Goal: Task Accomplishment & Management: Manage account settings

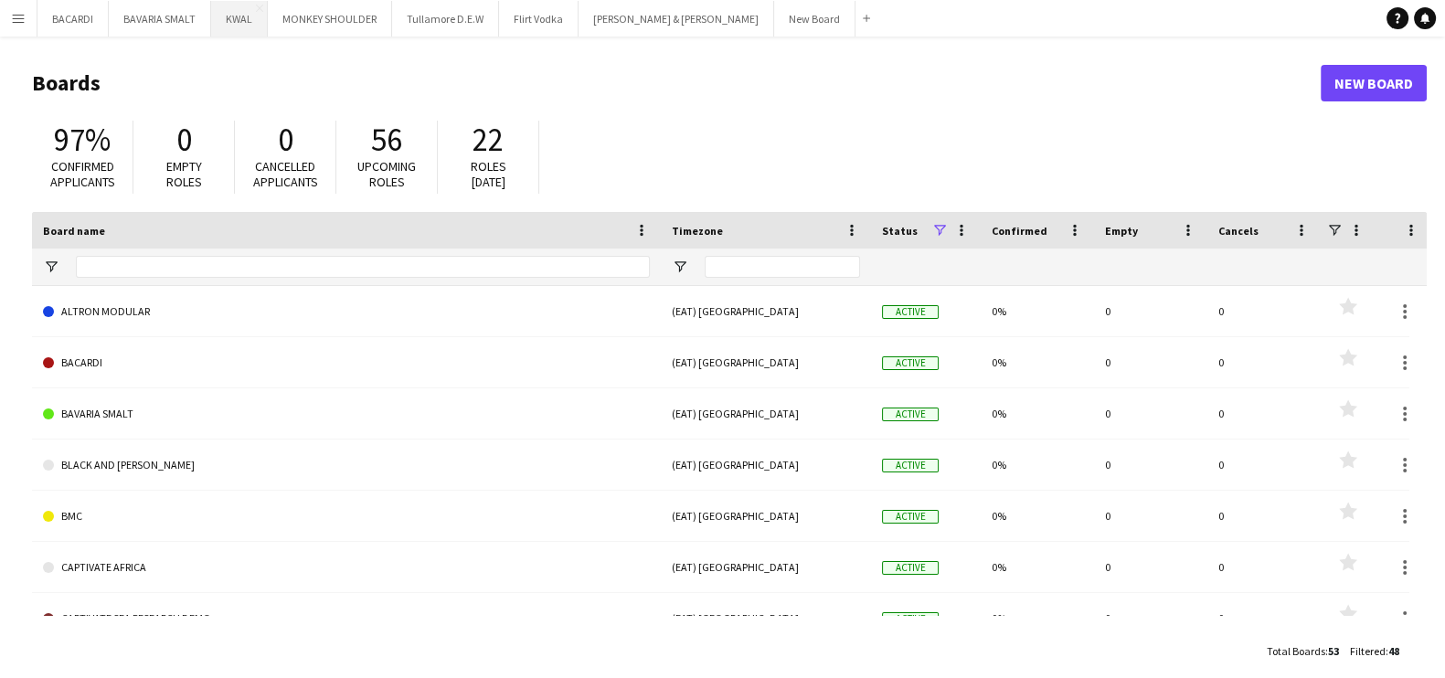
click at [253, 20] on button "KWAL Close" at bounding box center [239, 19] width 57 height 36
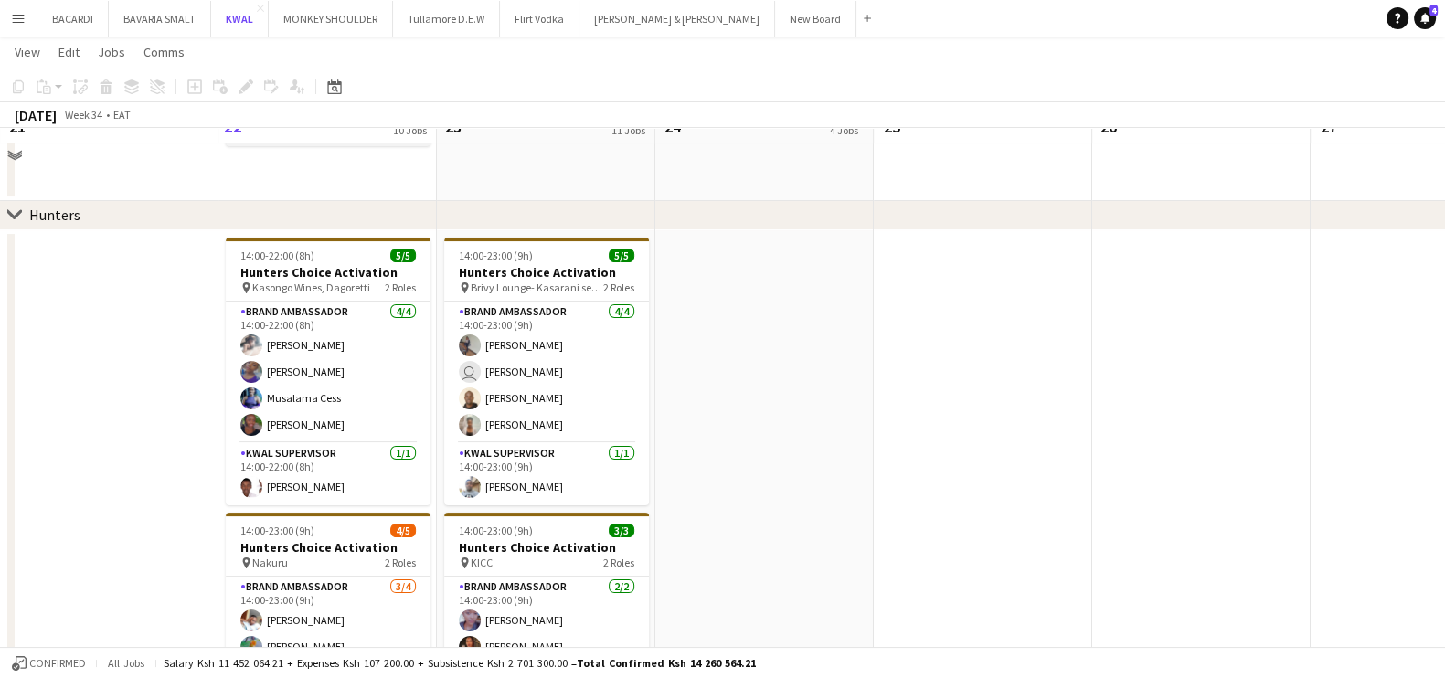
scroll to position [343, 0]
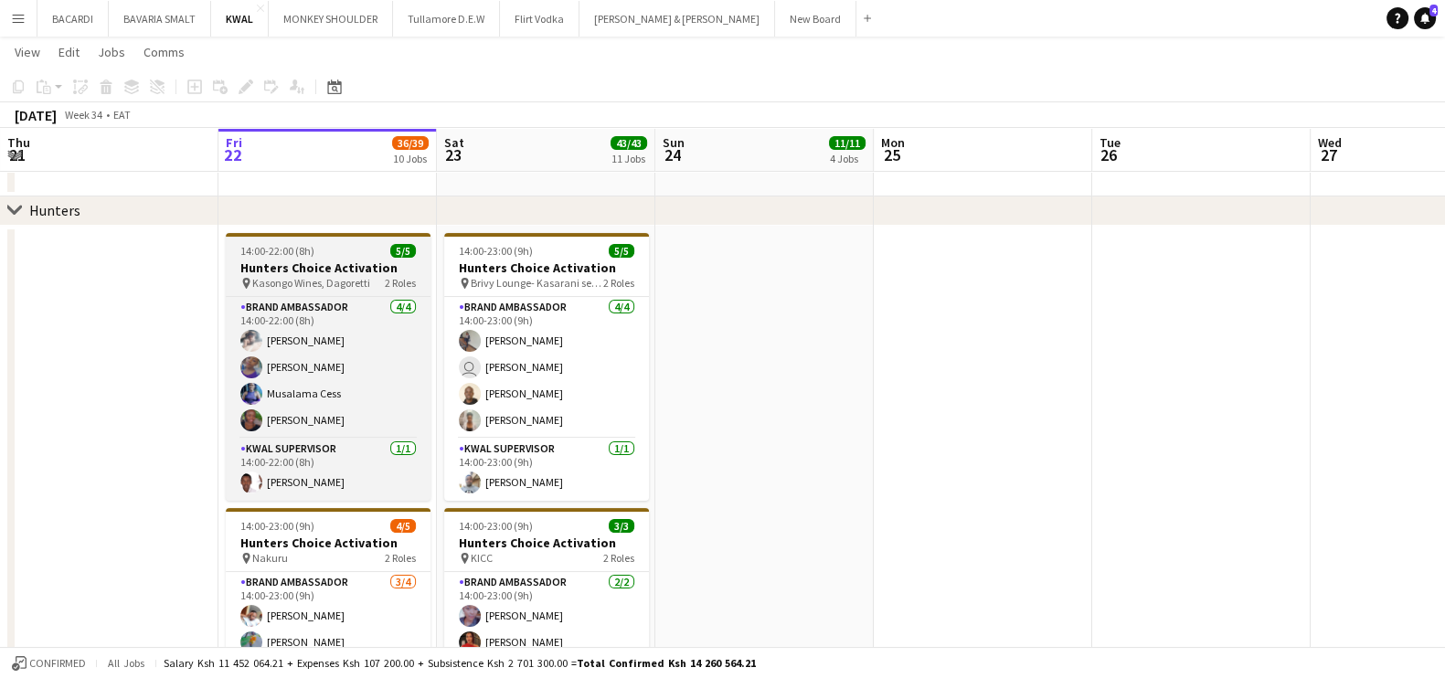
click at [324, 258] on app-job-card "14:00-22:00 (8h) 5/5 Hunters Choice Activation pin Kasongo Wines, Dagoretti 2 R…" at bounding box center [328, 367] width 205 height 268
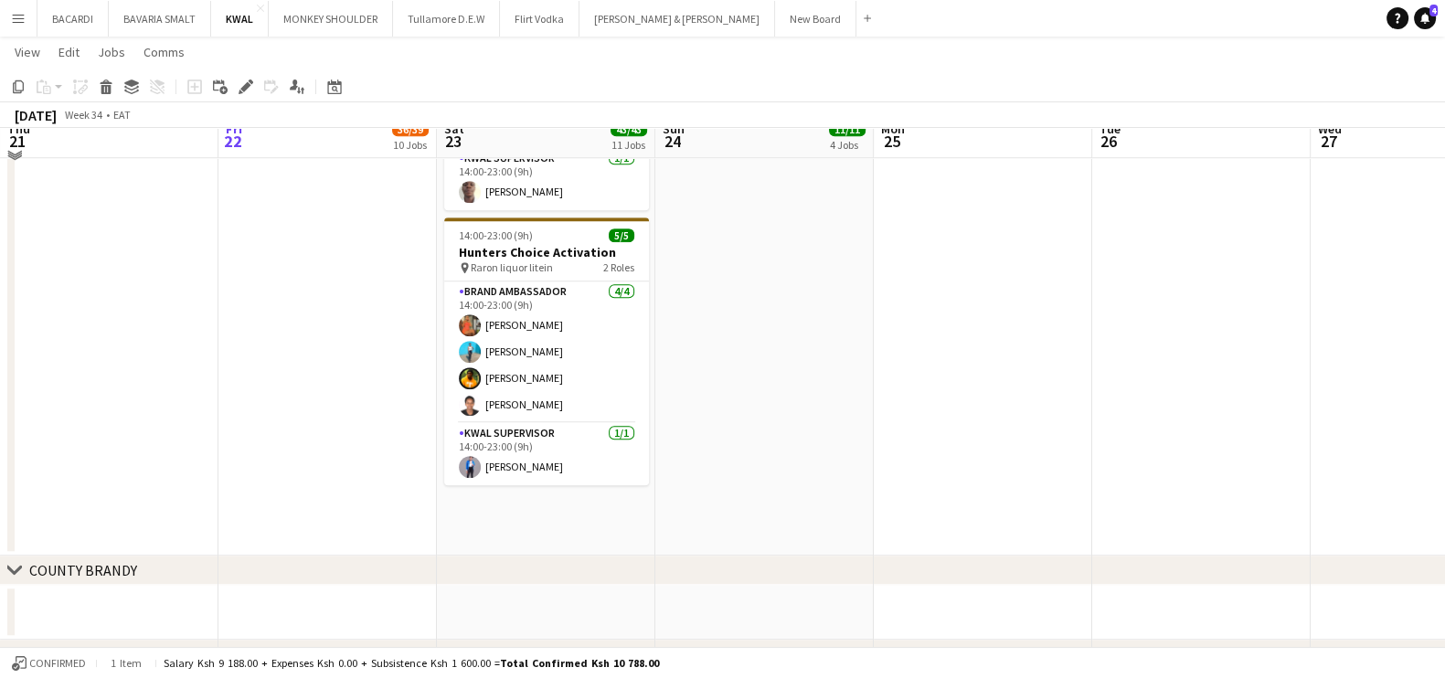
scroll to position [1942, 0]
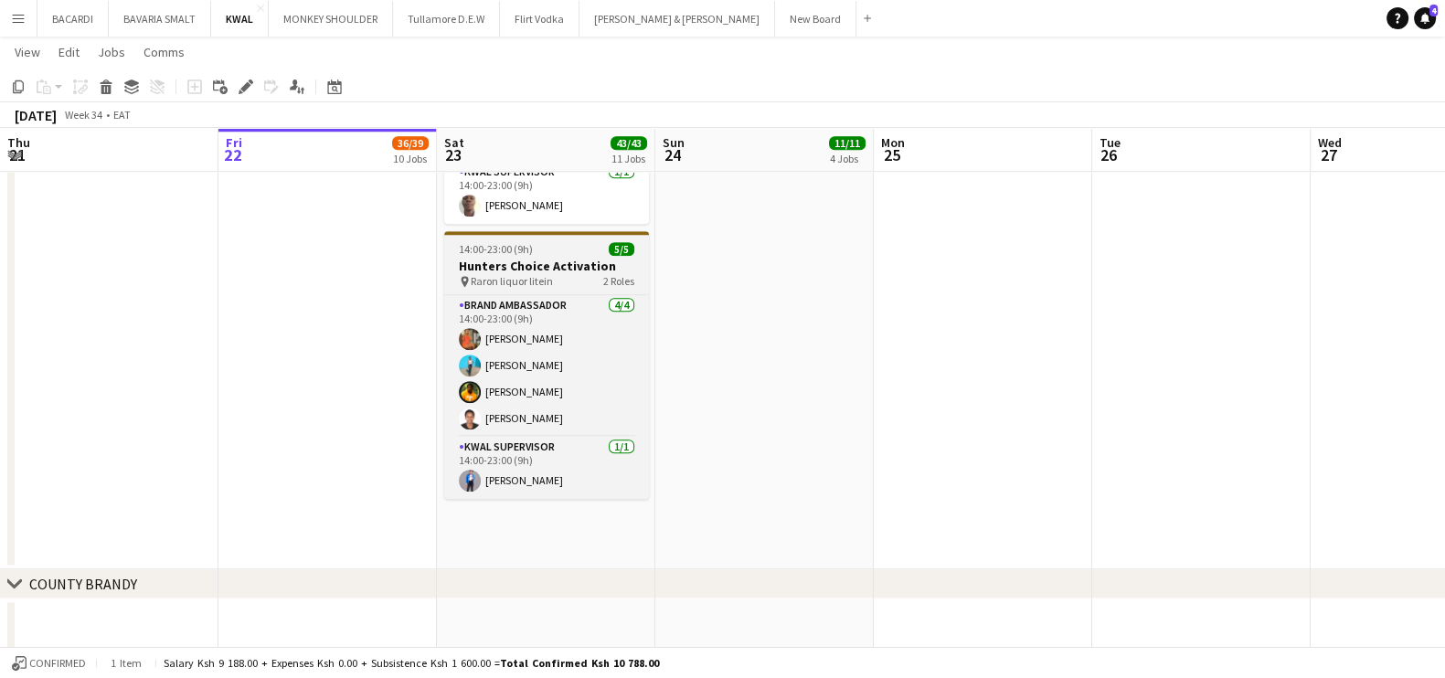
click at [516, 244] on span "14:00-23:00 (9h)" at bounding box center [496, 249] width 74 height 14
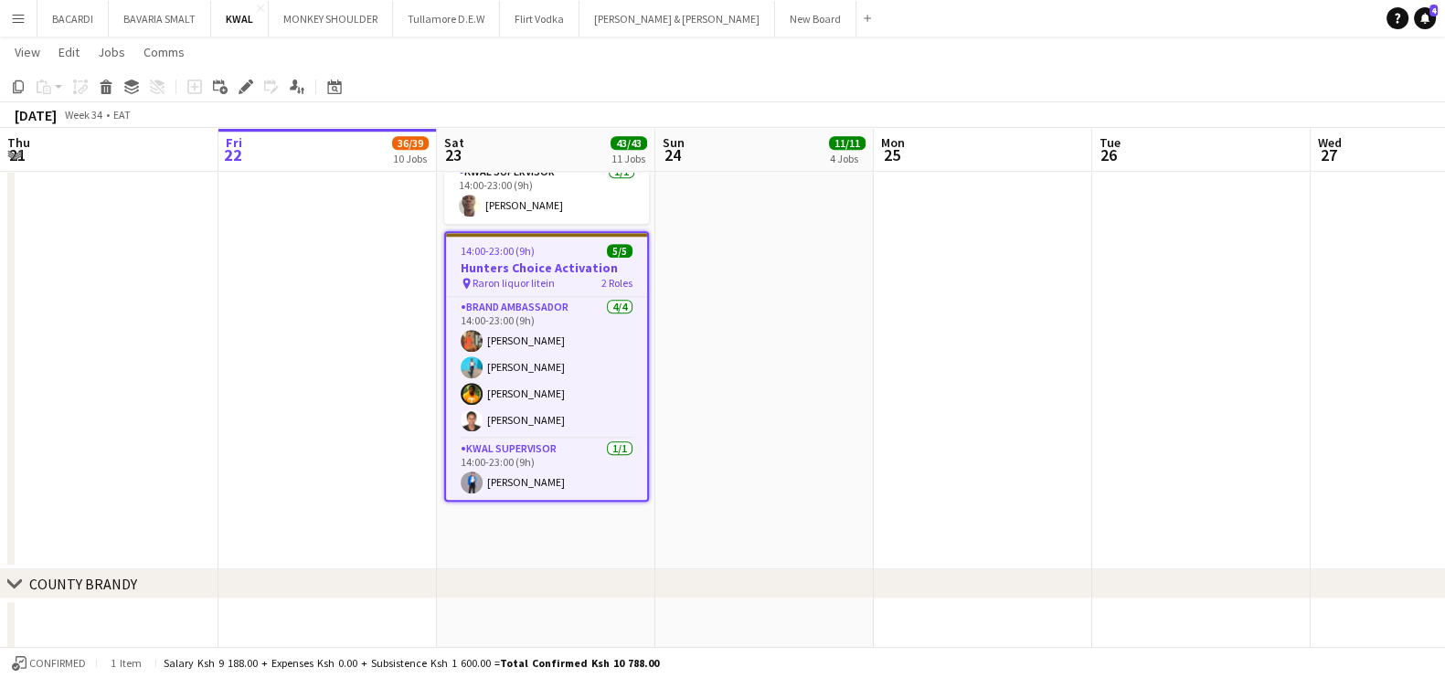
click at [512, 263] on h3 "Hunters Choice Activation" at bounding box center [546, 268] width 201 height 16
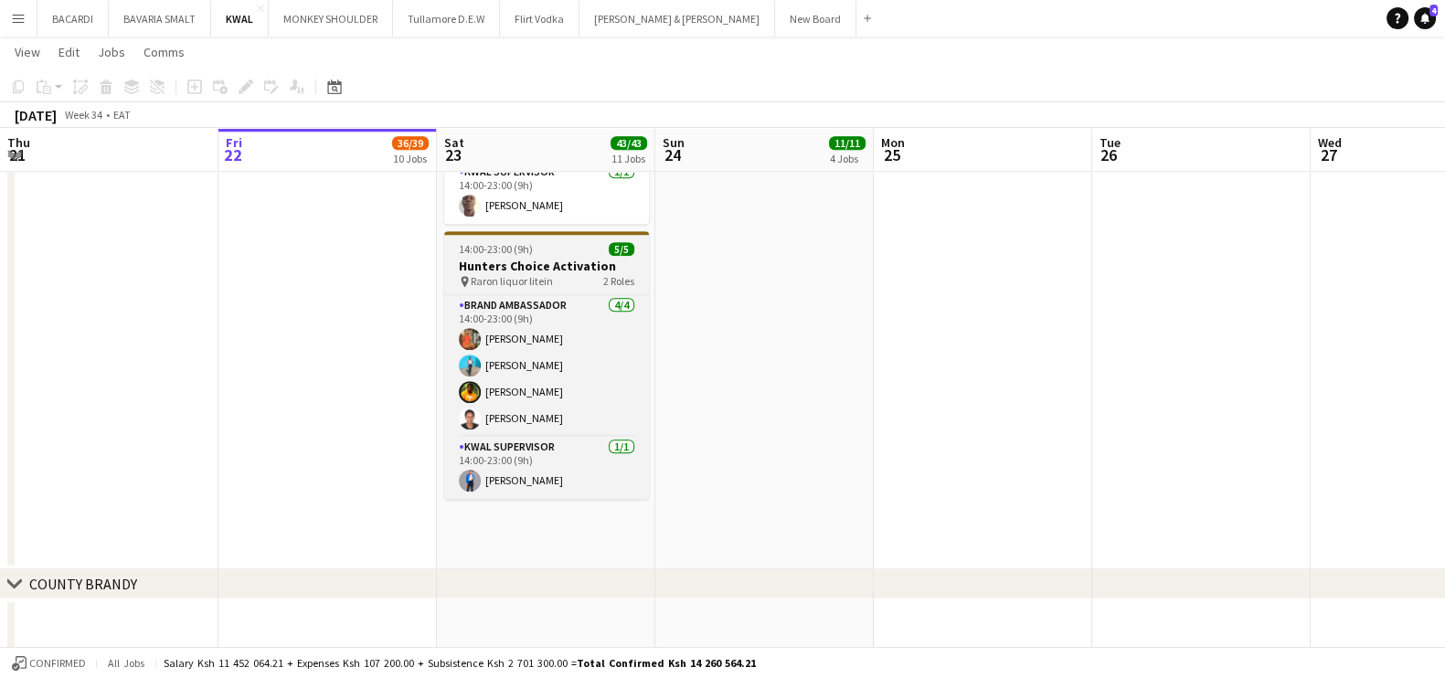
click at [512, 263] on h3 "Hunters Choice Activation" at bounding box center [546, 266] width 205 height 16
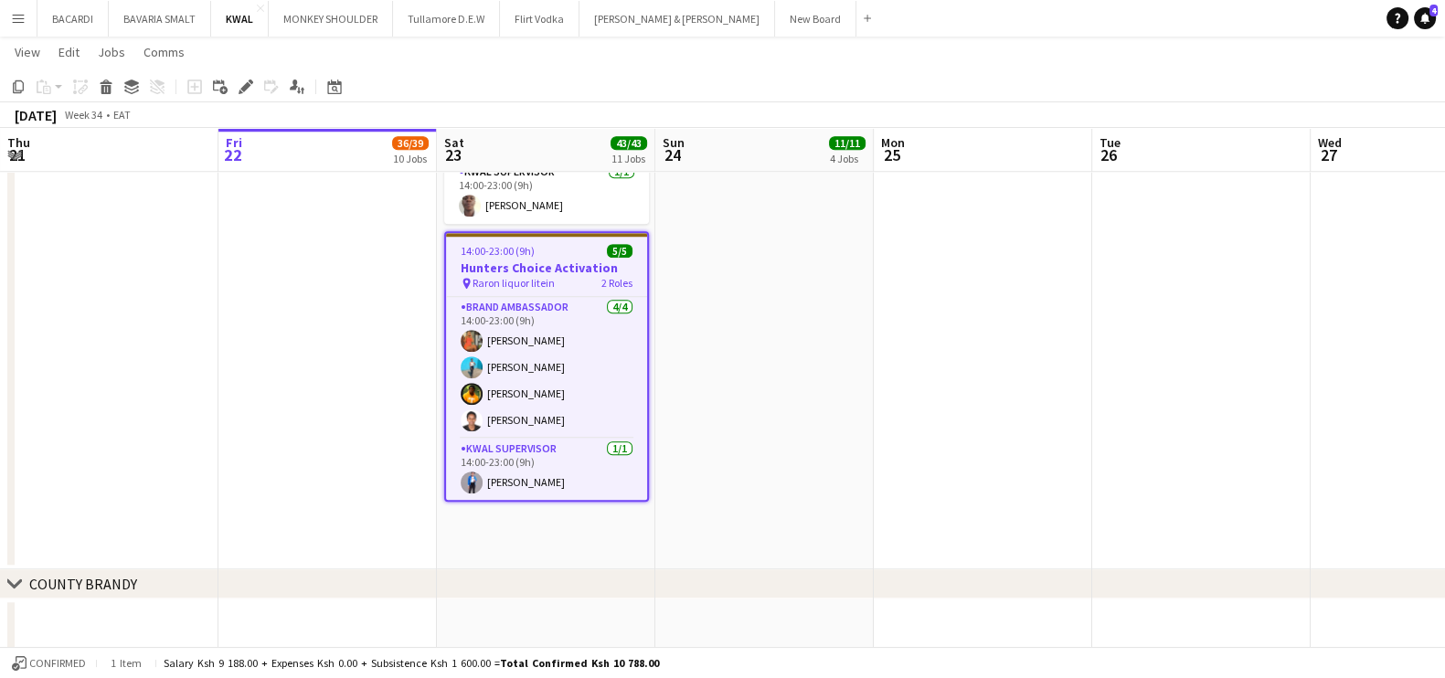
click at [539, 264] on h3 "Hunters Choice Activation" at bounding box center [546, 268] width 201 height 16
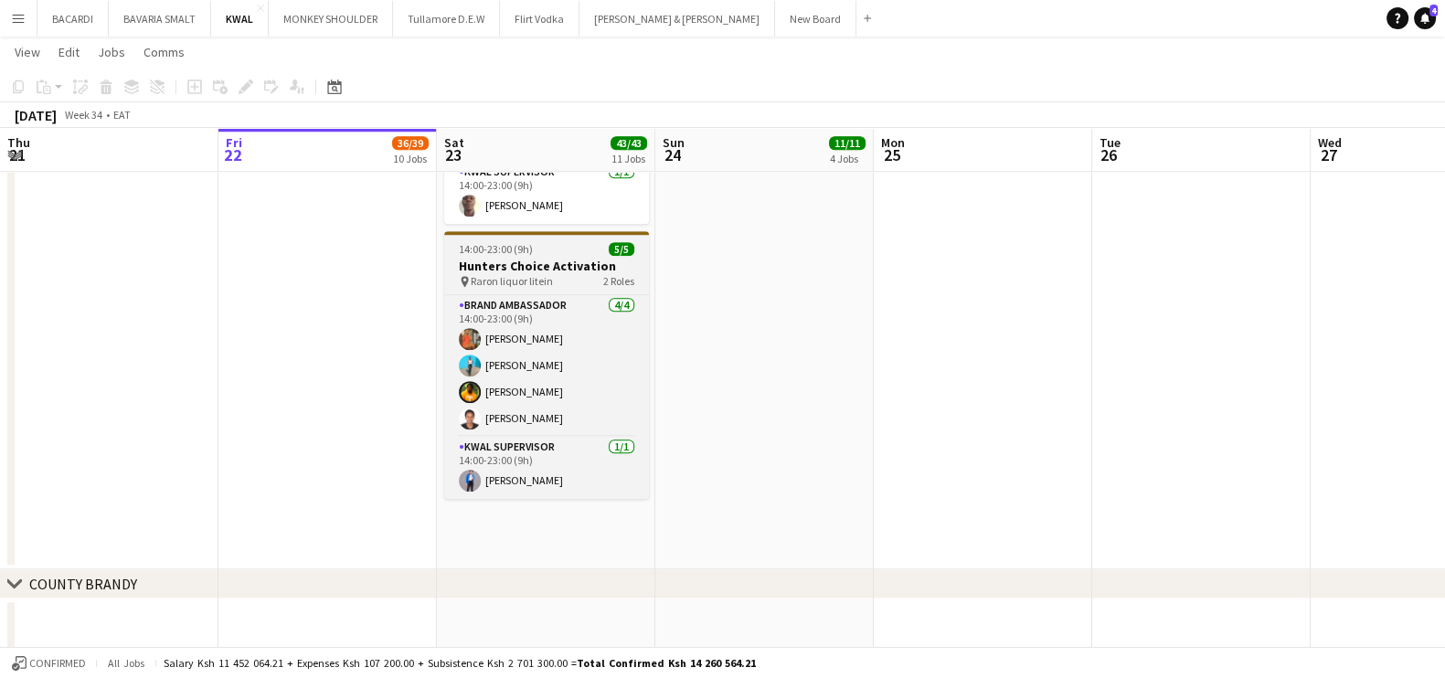
click at [522, 267] on h3 "Hunters Choice Activation" at bounding box center [546, 266] width 205 height 16
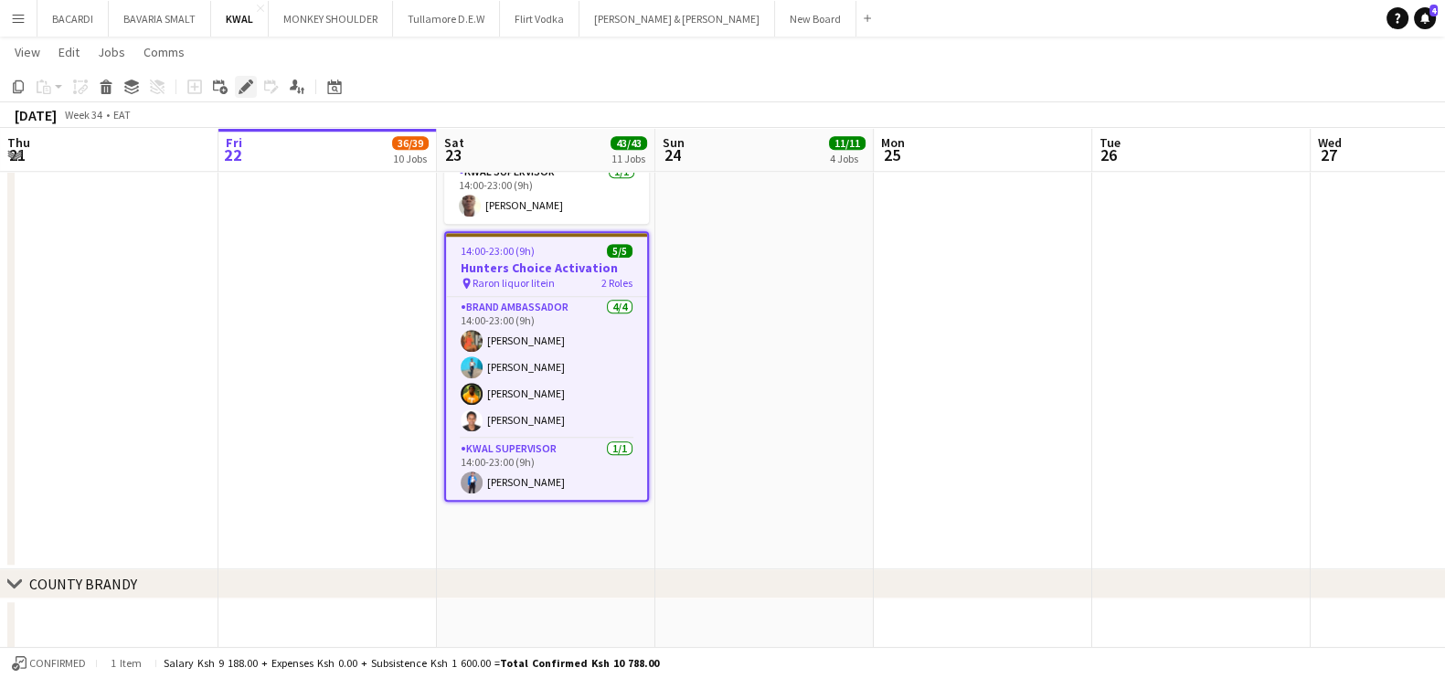
click at [240, 84] on icon "Edit" at bounding box center [246, 87] width 15 height 15
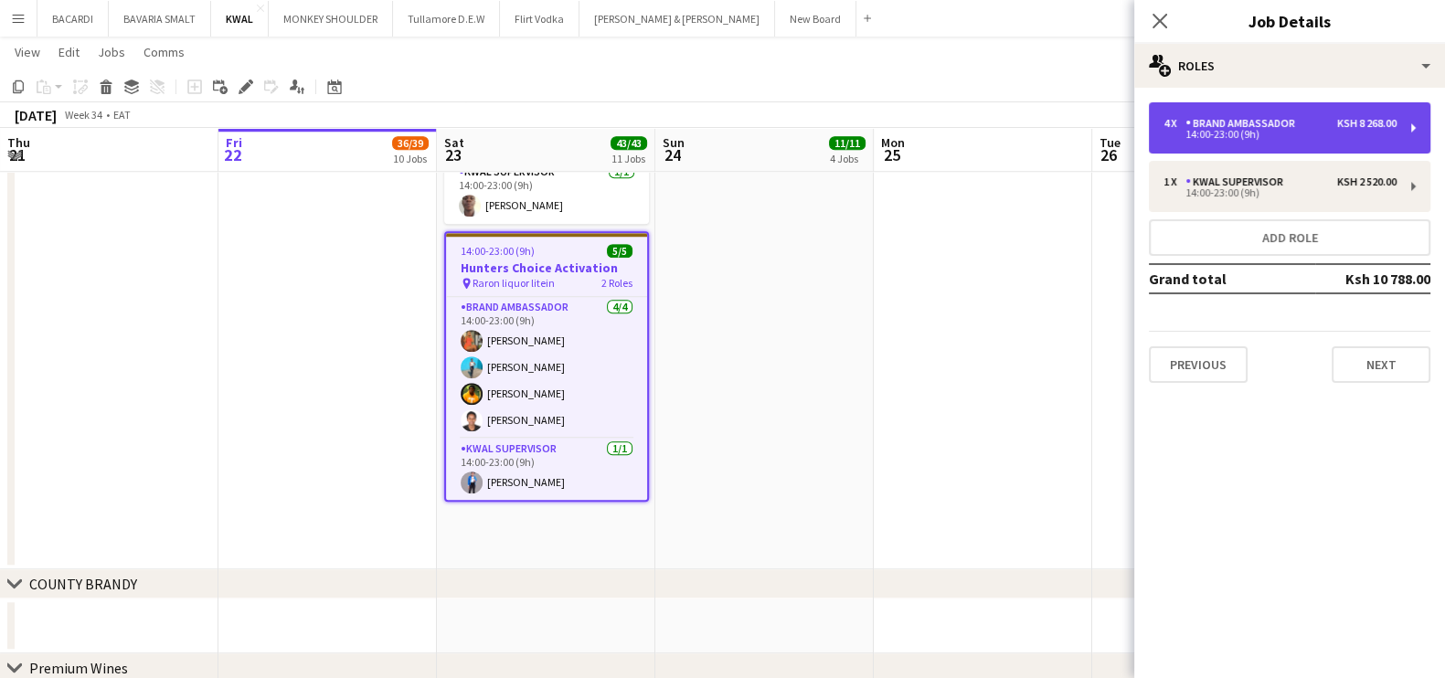
click at [1248, 141] on div "4 x Brand Ambassador Ksh 8 268.00 14:00-23:00 (9h)" at bounding box center [1290, 127] width 282 height 51
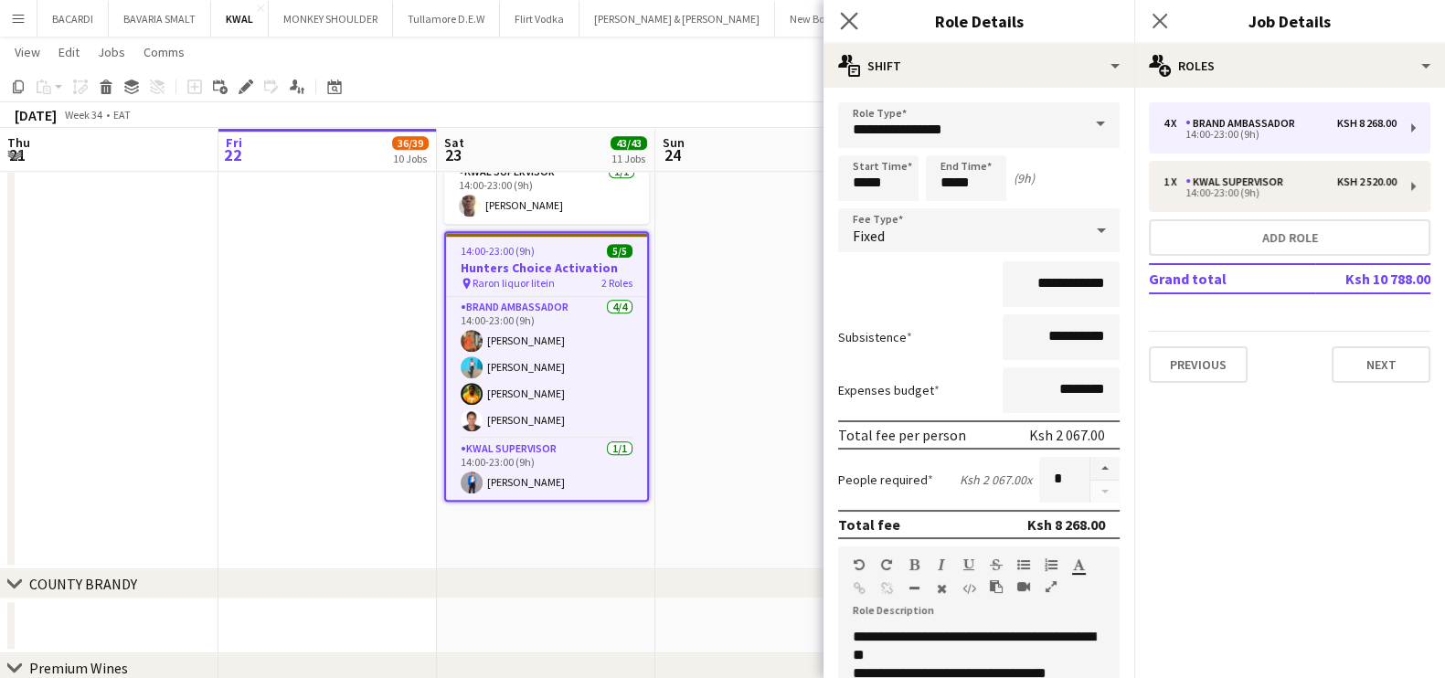
click at [841, 10] on app-icon "Close pop-in" at bounding box center [849, 21] width 27 height 27
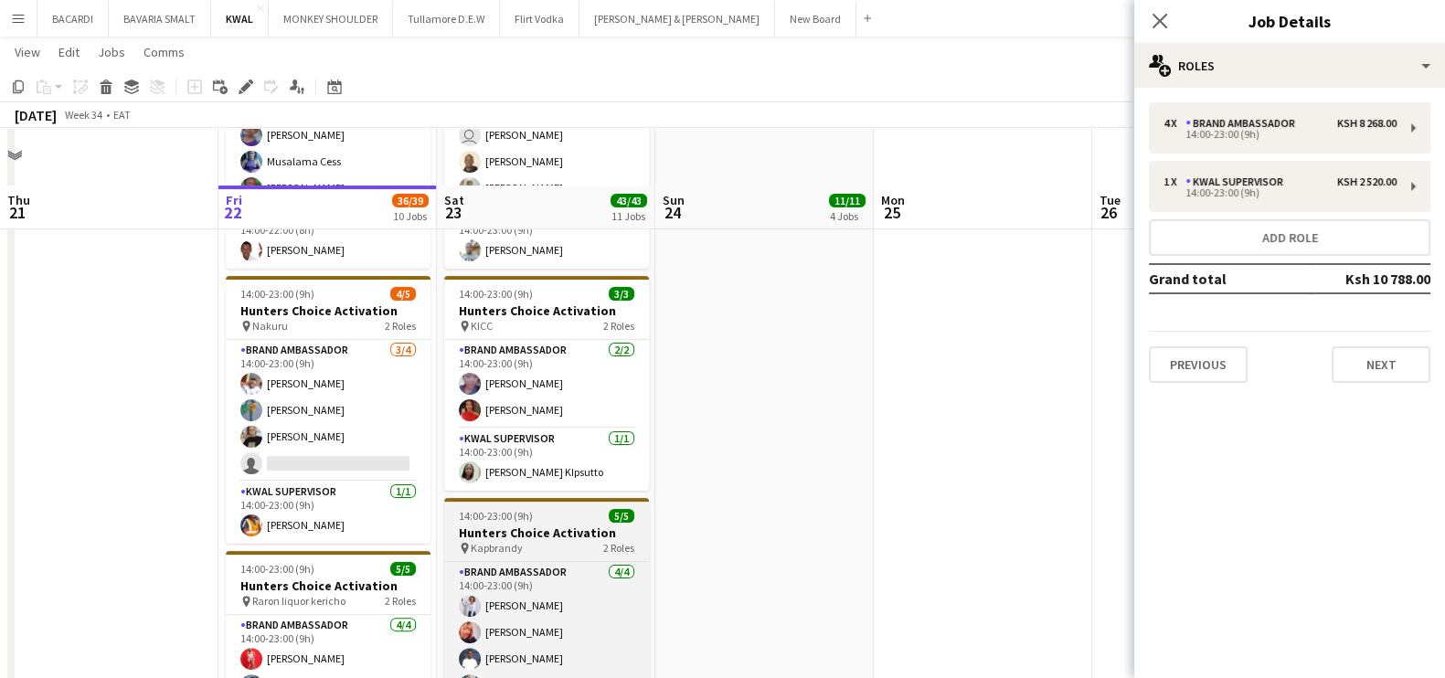
scroll to position [571, 0]
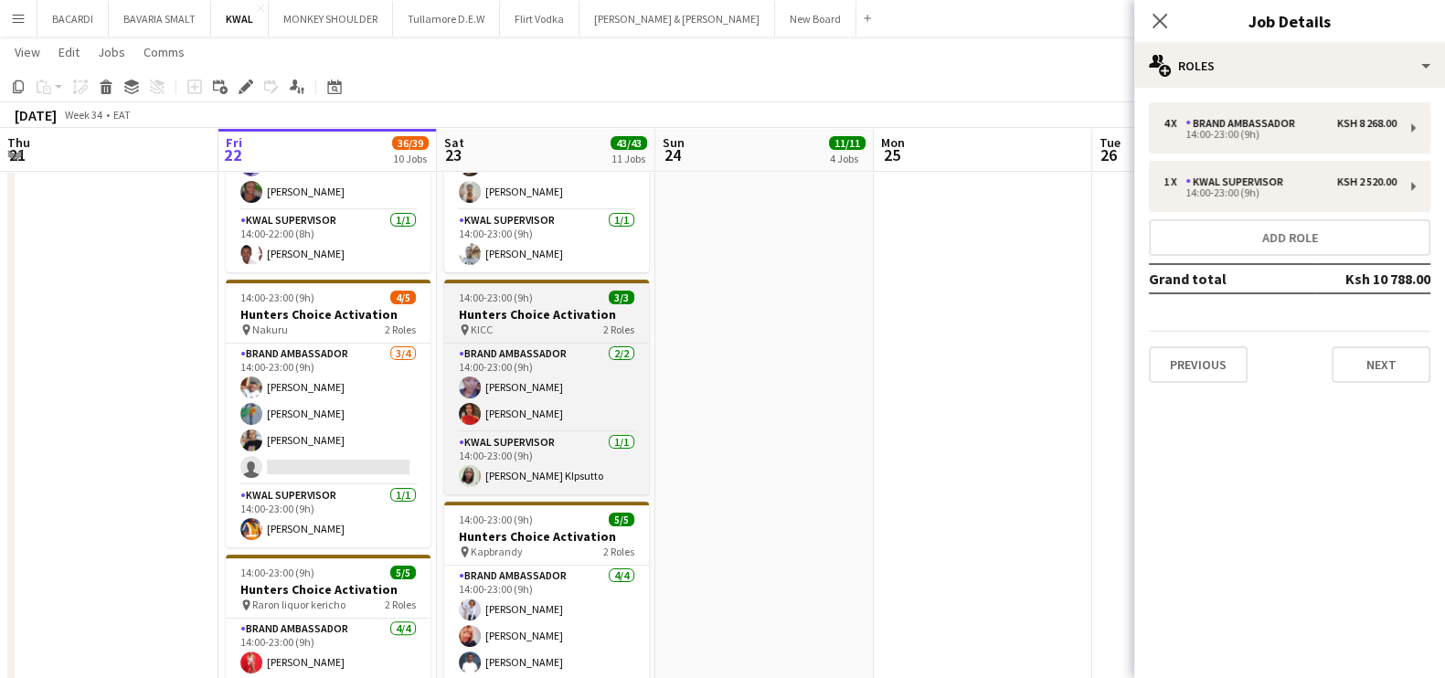
click at [524, 323] on div "pin KICC 2 Roles" at bounding box center [546, 330] width 205 height 15
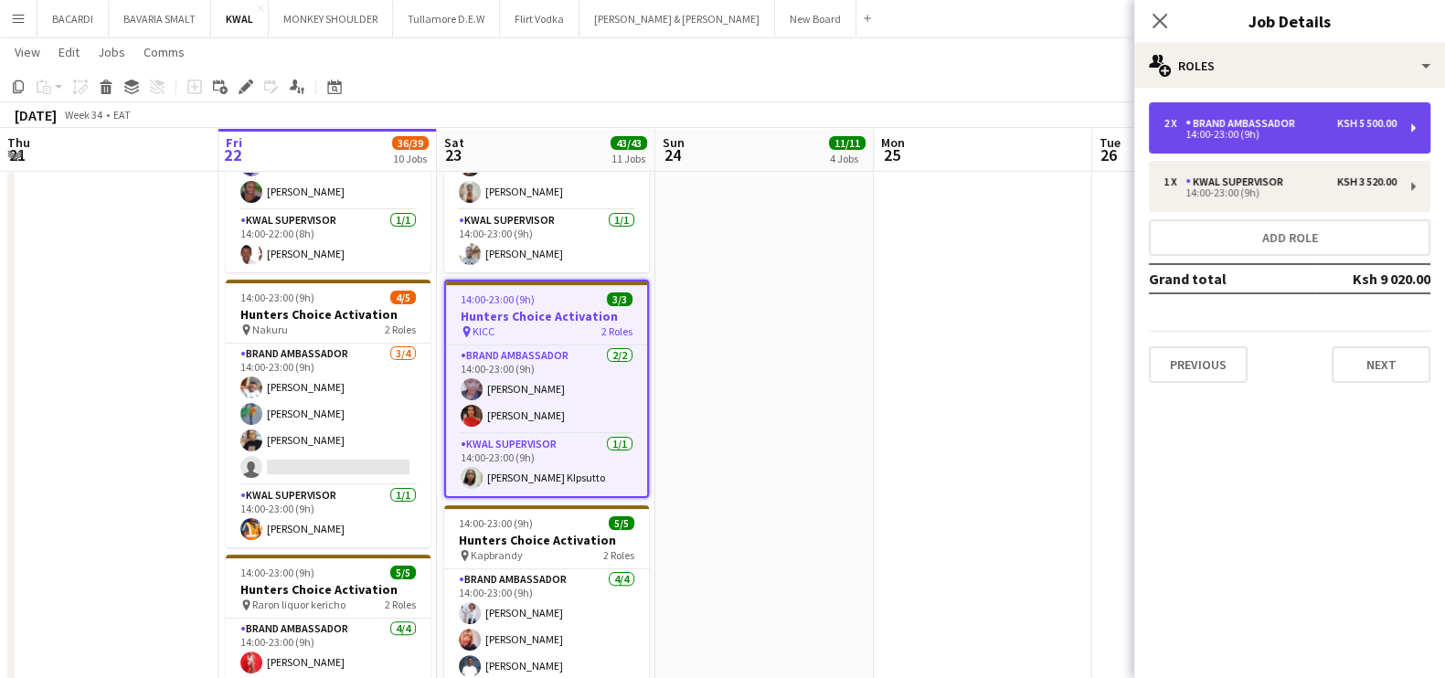
click at [1244, 121] on div "Brand Ambassador" at bounding box center [1244, 123] width 117 height 13
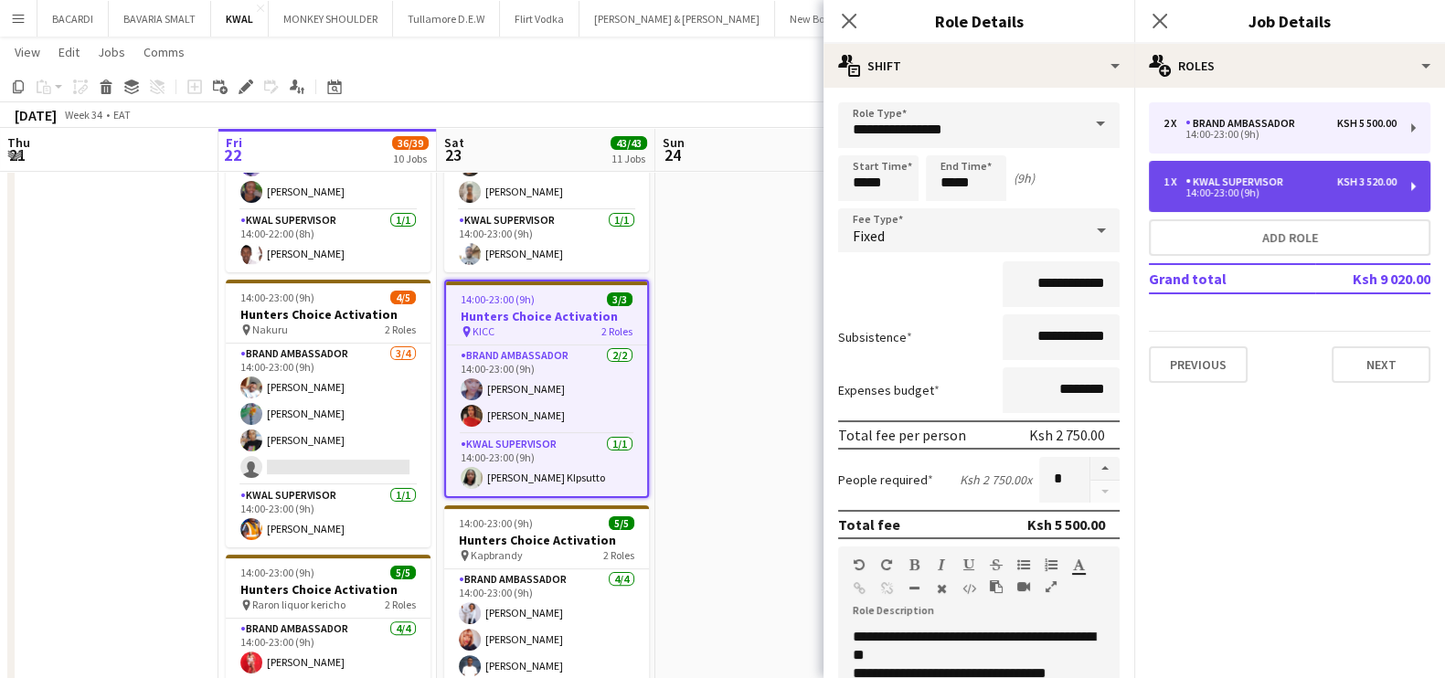
click at [1282, 179] on div "KWAL SUPERVISOR" at bounding box center [1238, 182] width 105 height 13
type input "**********"
type input "*"
